Goal: Task Accomplishment & Management: Manage account settings

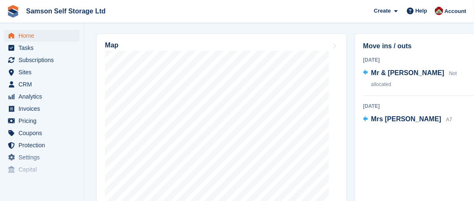
scroll to position [336, 0]
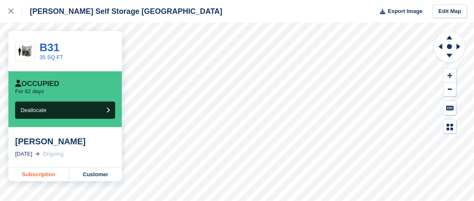
click at [42, 173] on link "Subscription" at bounding box center [38, 174] width 61 height 13
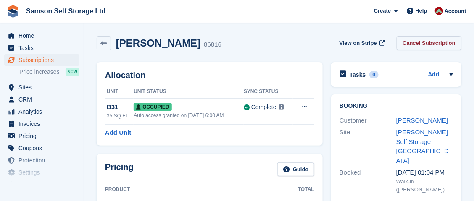
click at [424, 45] on link "Cancel Subscription" at bounding box center [429, 43] width 65 height 14
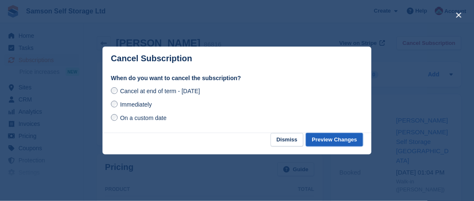
click at [325, 139] on button "Preview Changes" at bounding box center [334, 140] width 57 height 14
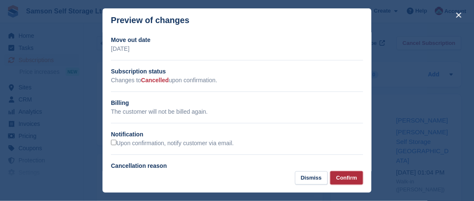
click at [348, 180] on button "Confirm" at bounding box center [347, 179] width 33 height 14
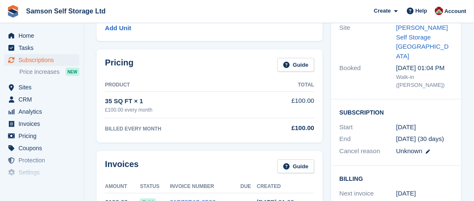
scroll to position [126, 0]
